Goal: Check status

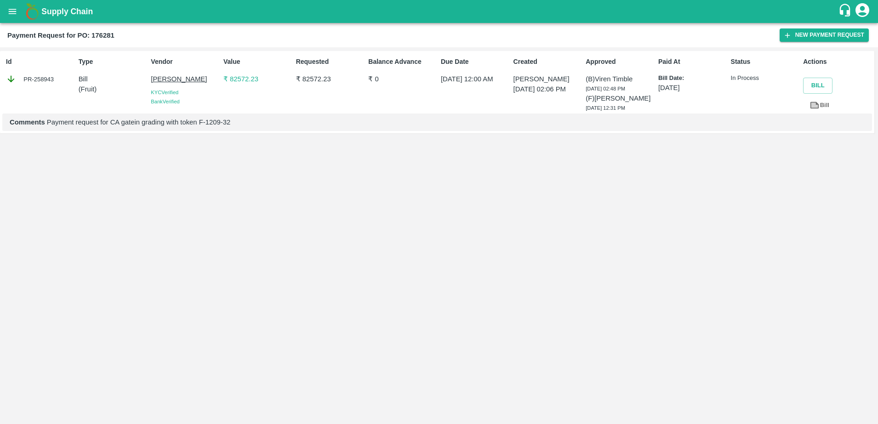
click at [296, 225] on div "Id PR-258943 Type Bill ( Fruit ) Vendor Kalam Singh KYC Verified Bank Verified …" at bounding box center [439, 235] width 878 height 377
click at [224, 90] on div "Value ₹ 87467.82" at bounding box center [256, 83] width 73 height 60
